Goal: Check status: Check status

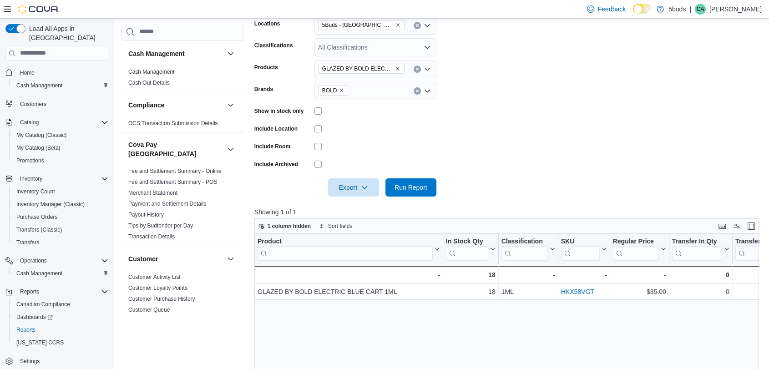
scroll to position [303, 0]
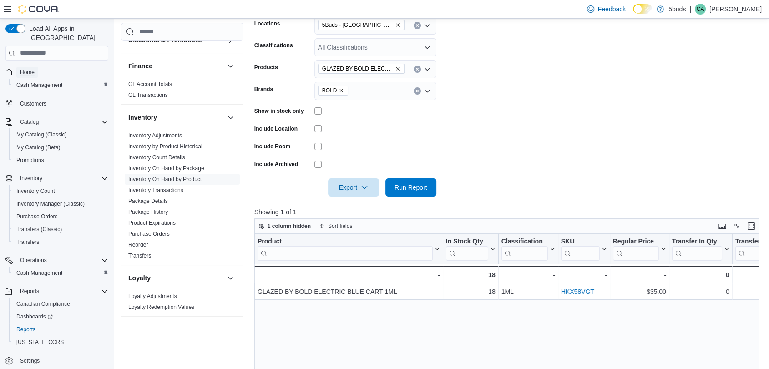
click at [28, 69] on span "Home" at bounding box center [27, 72] width 15 height 7
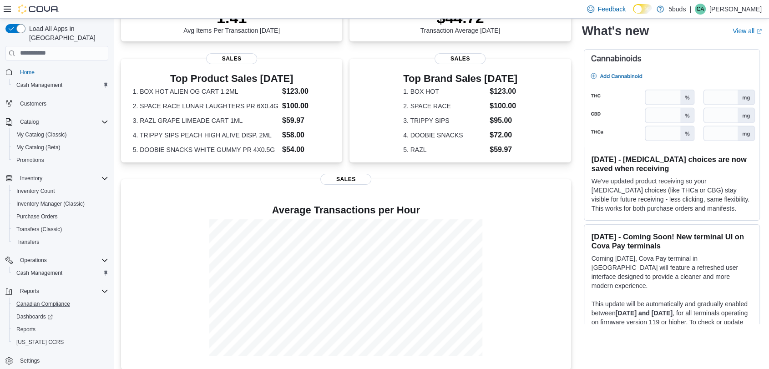
scroll to position [171, 0]
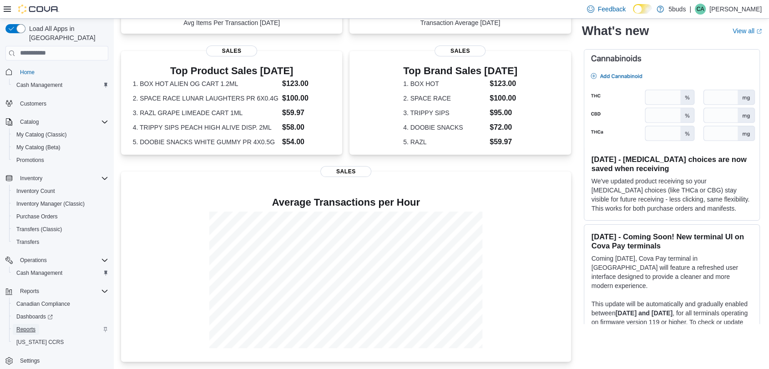
click at [25, 326] on span "Reports" at bounding box center [25, 329] width 19 height 7
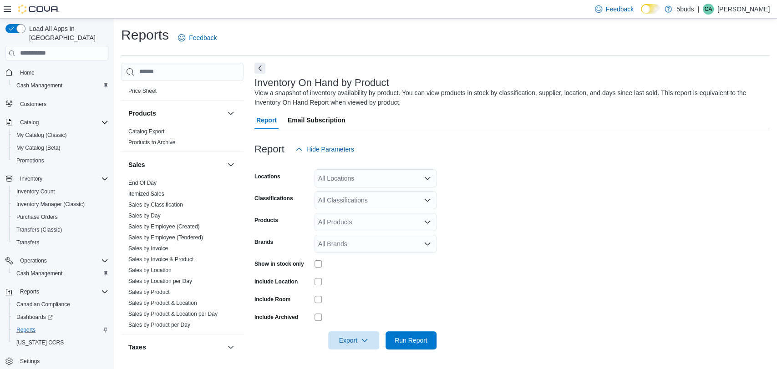
scroll to position [657, 0]
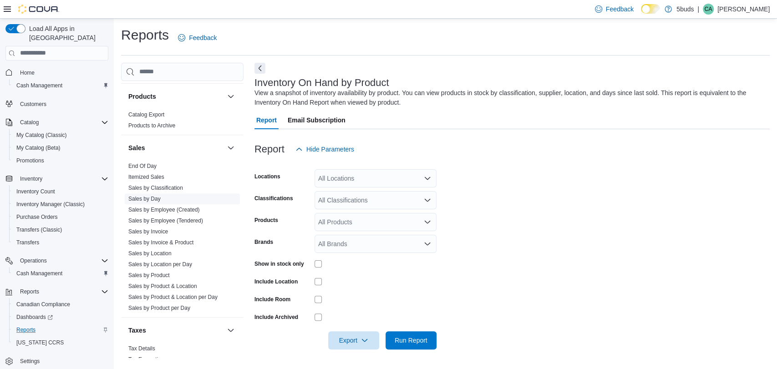
click at [149, 196] on link "Sales by Day" at bounding box center [144, 199] width 32 height 6
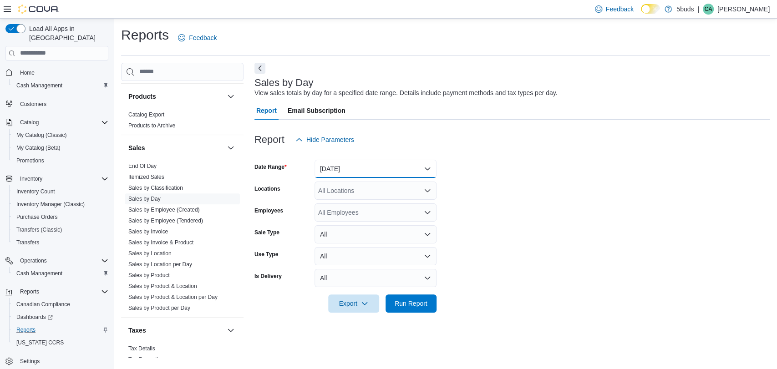
click at [413, 165] on button "[DATE]" at bounding box center [376, 169] width 122 height 18
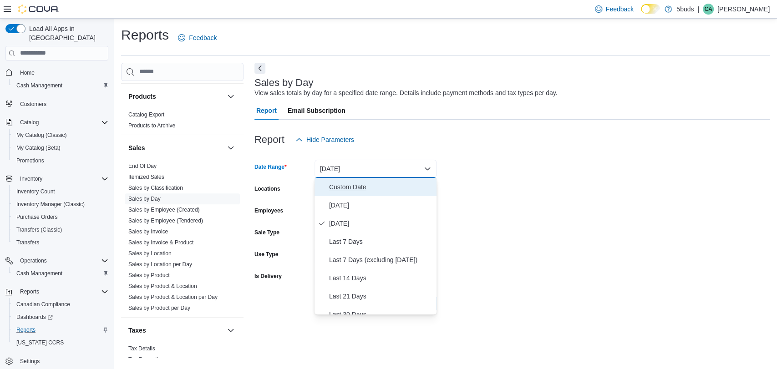
click at [354, 184] on span "Custom Date" at bounding box center [381, 187] width 104 height 11
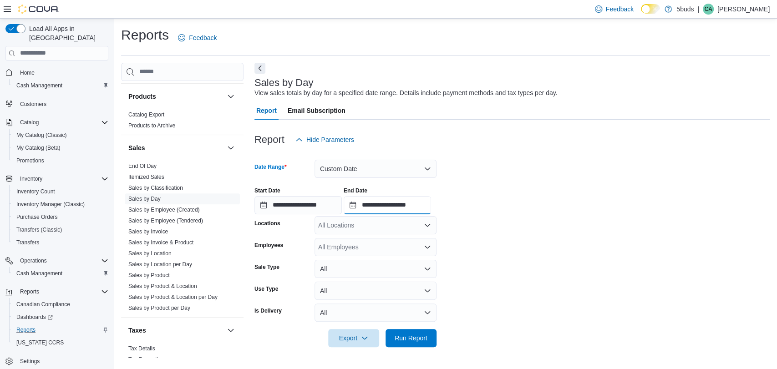
click at [404, 203] on input "**********" at bounding box center [387, 205] width 87 height 18
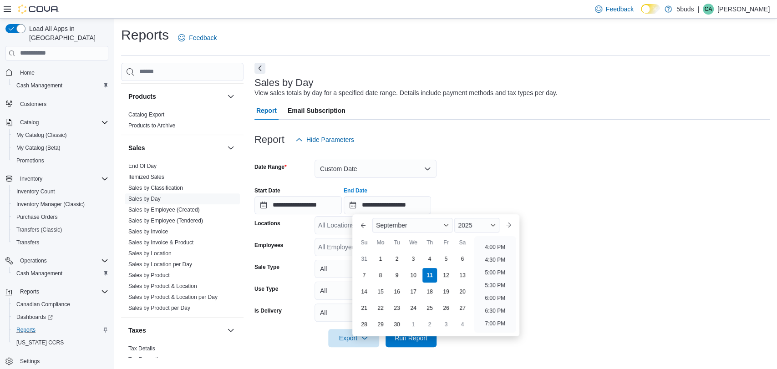
scroll to position [396, 0]
click at [497, 257] on li "4:00 PM" at bounding box center [495, 255] width 28 height 11
type input "**********"
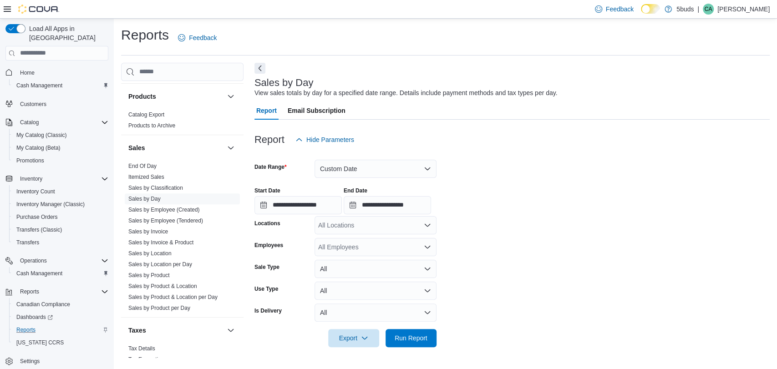
click at [382, 220] on div "All Locations" at bounding box center [376, 225] width 122 height 18
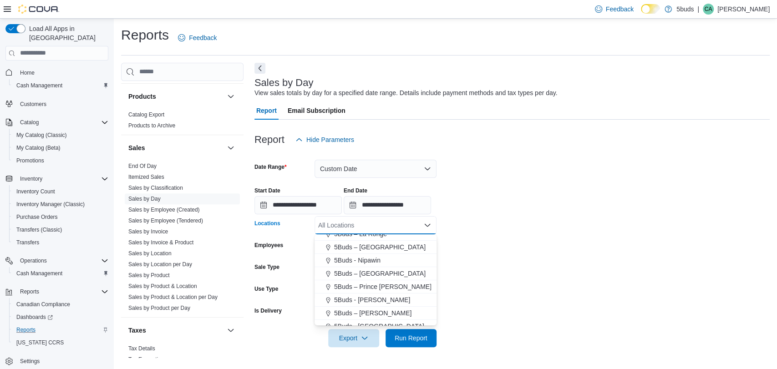
scroll to position [67, 0]
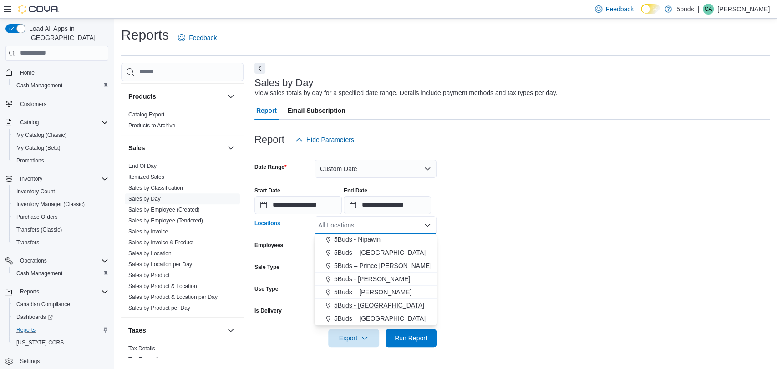
click at [371, 302] on span "5Buds - [GEOGRAPHIC_DATA]" at bounding box center [379, 305] width 90 height 9
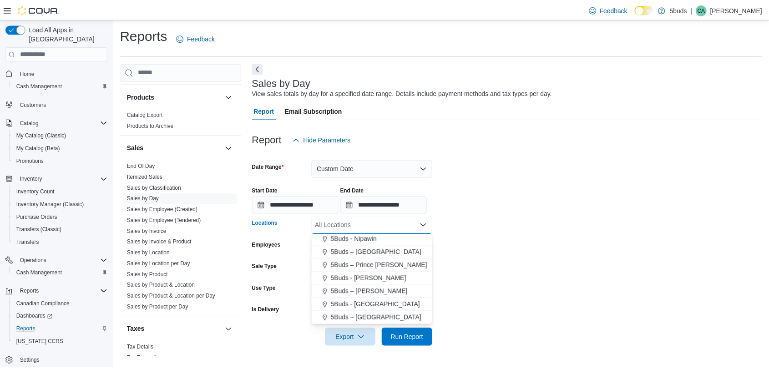
scroll to position [54, 0]
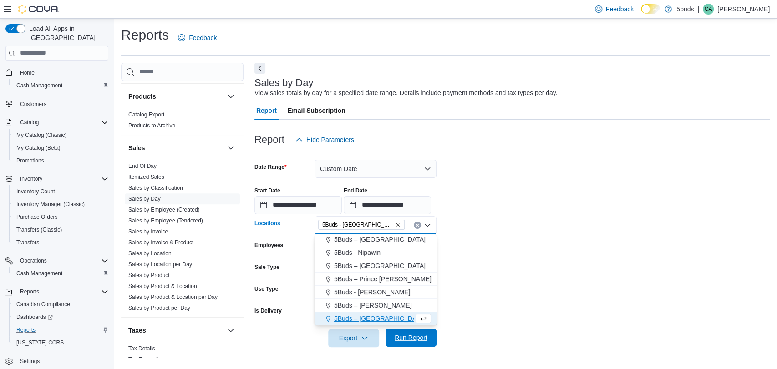
click at [399, 340] on span "Run Report" at bounding box center [411, 337] width 33 height 9
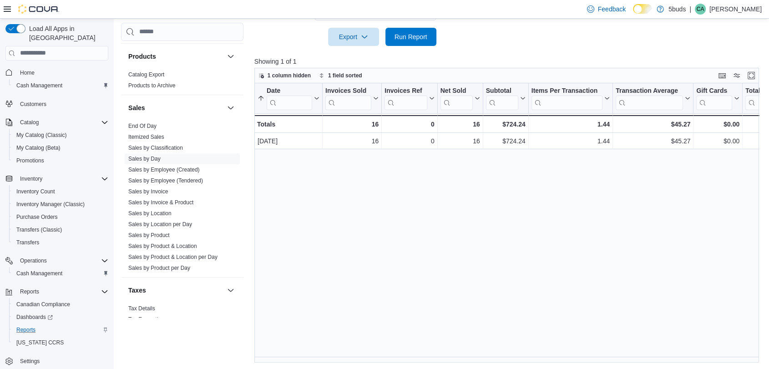
scroll to position [302, 0]
